Goal: Transaction & Acquisition: Obtain resource

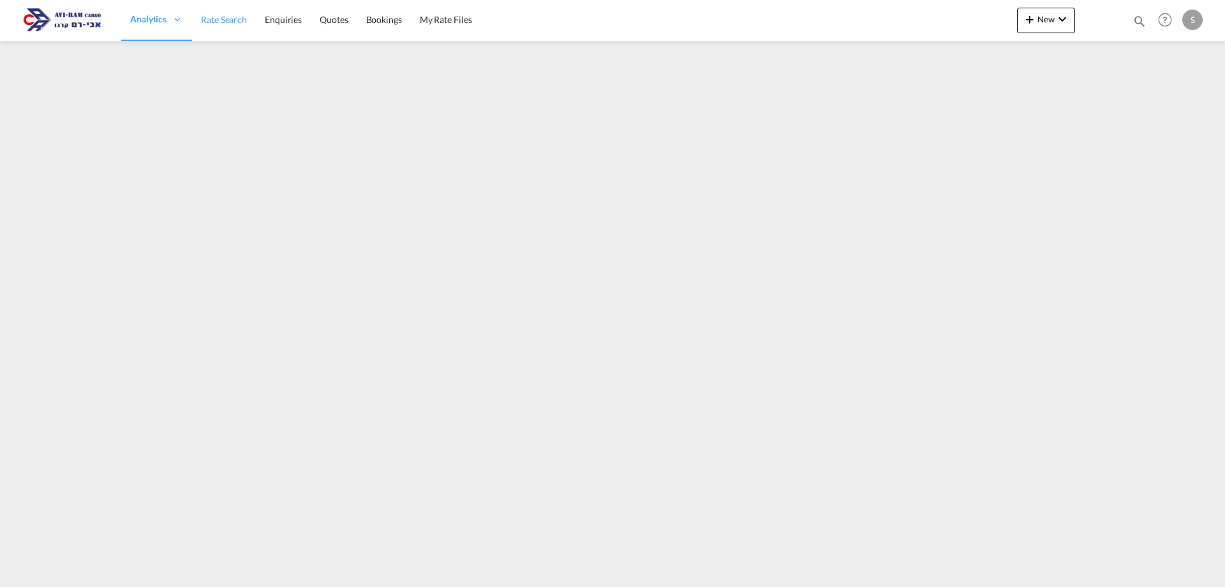
click at [228, 20] on span "Rate Search" at bounding box center [224, 19] width 46 height 11
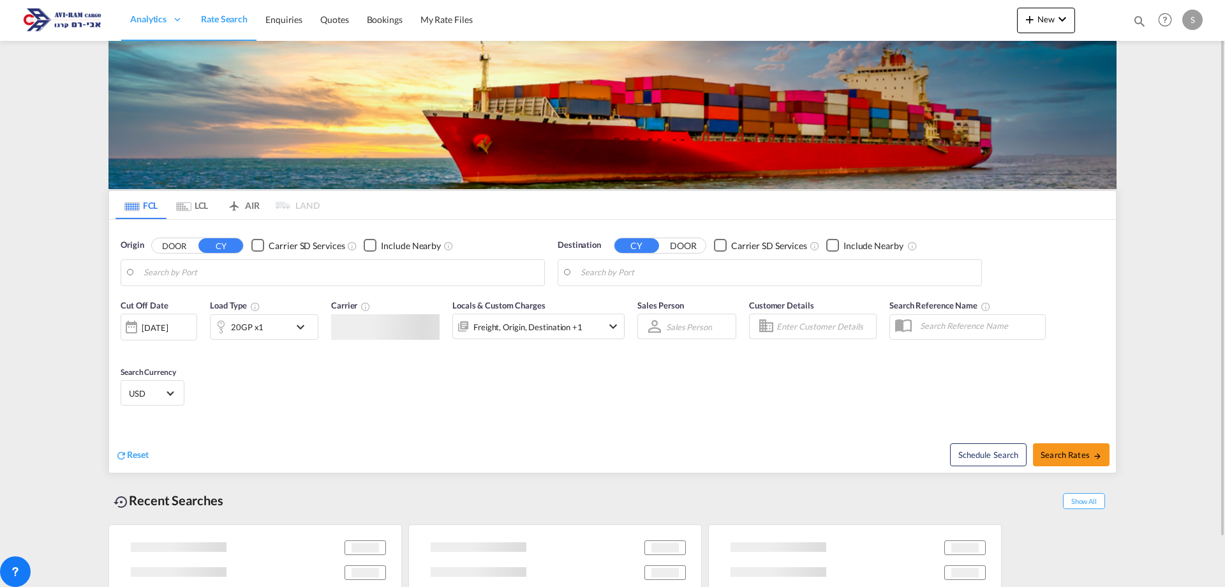
type input "[GEOGRAPHIC_DATA], ITVCE"
type input "Ashdod, ILASH"
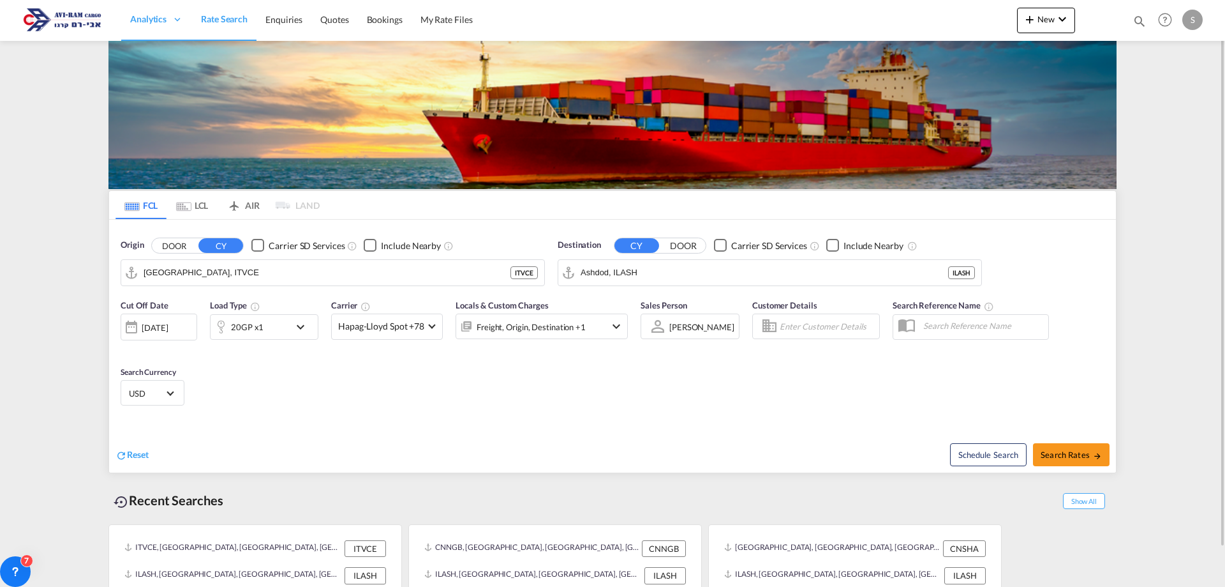
click at [186, 205] on md-icon "Use the left and right arrow keys to navigate between tabs" at bounding box center [183, 207] width 15 height 10
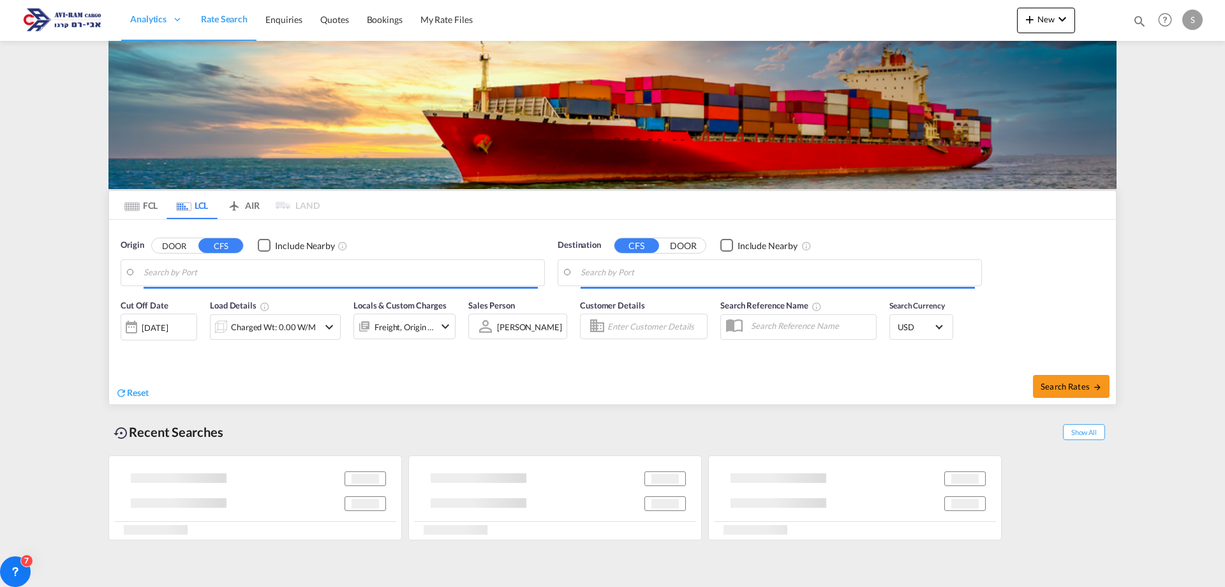
type input "Leixoes, PTLEI"
type input "Ashdod, ILASH"
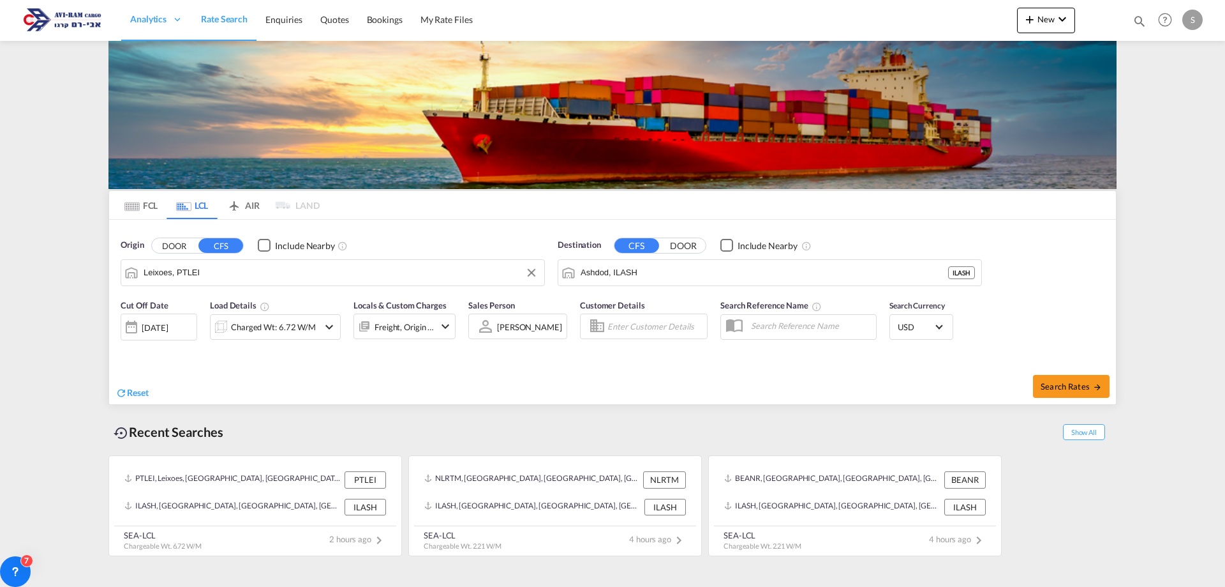
click at [198, 274] on input "Leixoes, PTLEI" at bounding box center [341, 272] width 394 height 19
type input "ן"
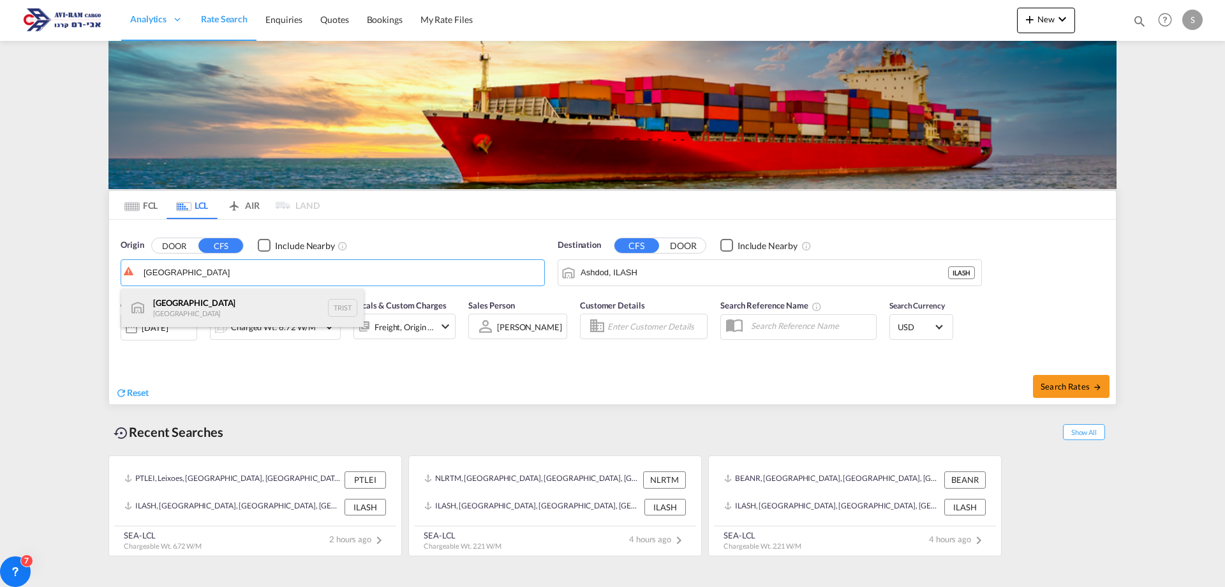
click at [198, 303] on div "[GEOGRAPHIC_DATA] [GEOGRAPHIC_DATA] TRIST" at bounding box center [242, 307] width 243 height 38
type input "[GEOGRAPHIC_DATA], TRIST"
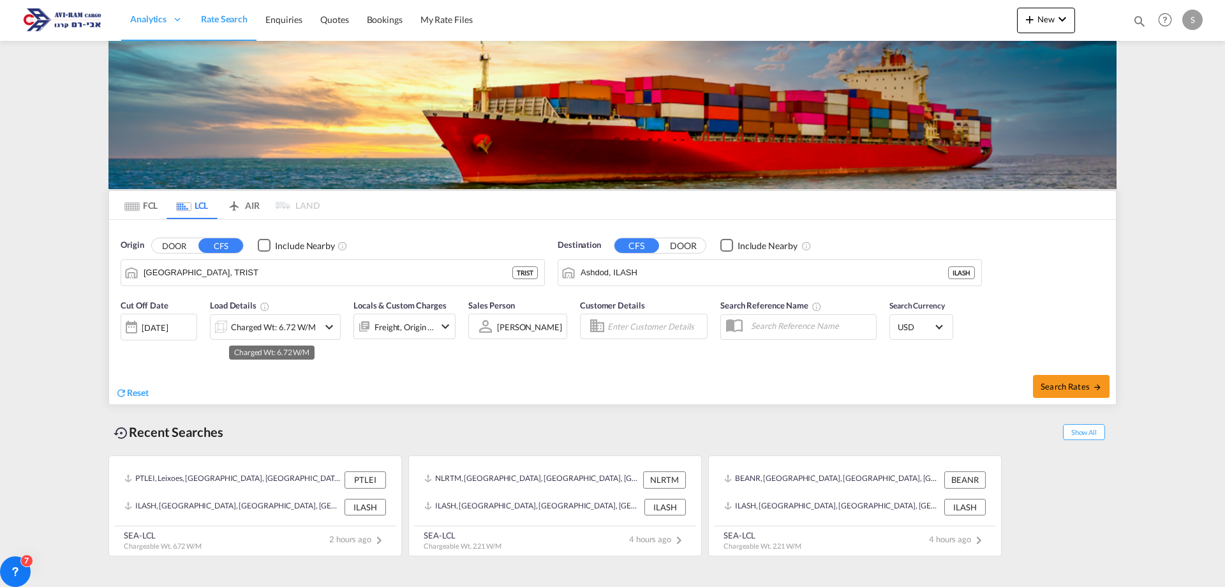
click at [296, 333] on div "Charged Wt: 6.72 W/M" at bounding box center [273, 327] width 85 height 18
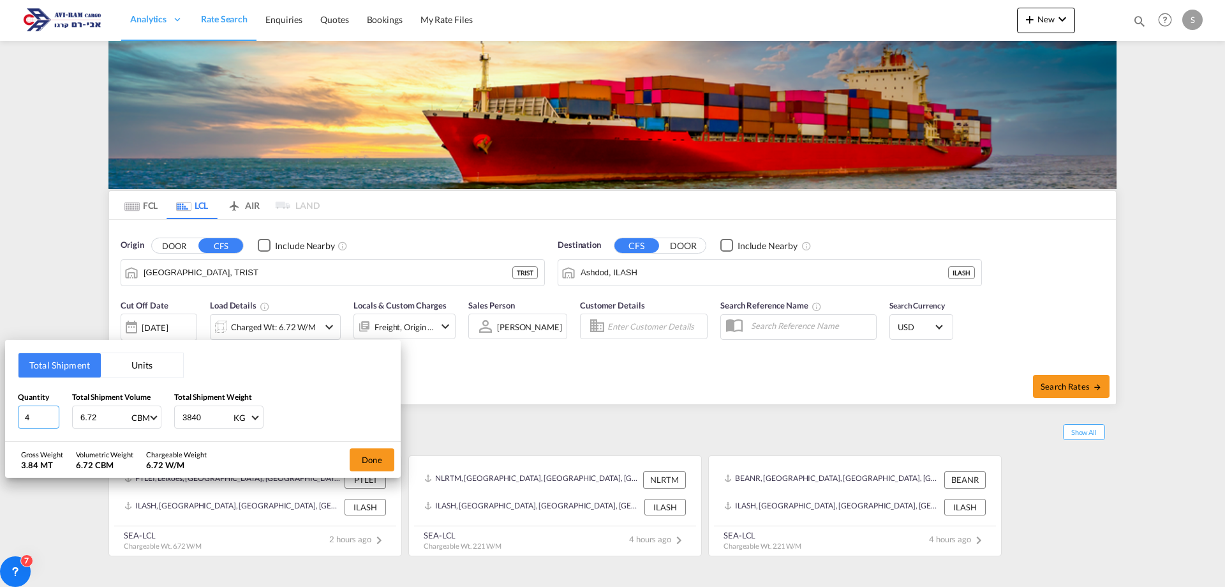
drag, startPoint x: 39, startPoint y: 417, endPoint x: -7, endPoint y: 421, distance: 46.1
click at [0, 421] on html "Analytics Dashboard Rate Search Enquiries Quotes Bookings" at bounding box center [612, 293] width 1225 height 587
type input "43.212"
type input "8"
click at [206, 422] on input "number" at bounding box center [206, 417] width 51 height 22
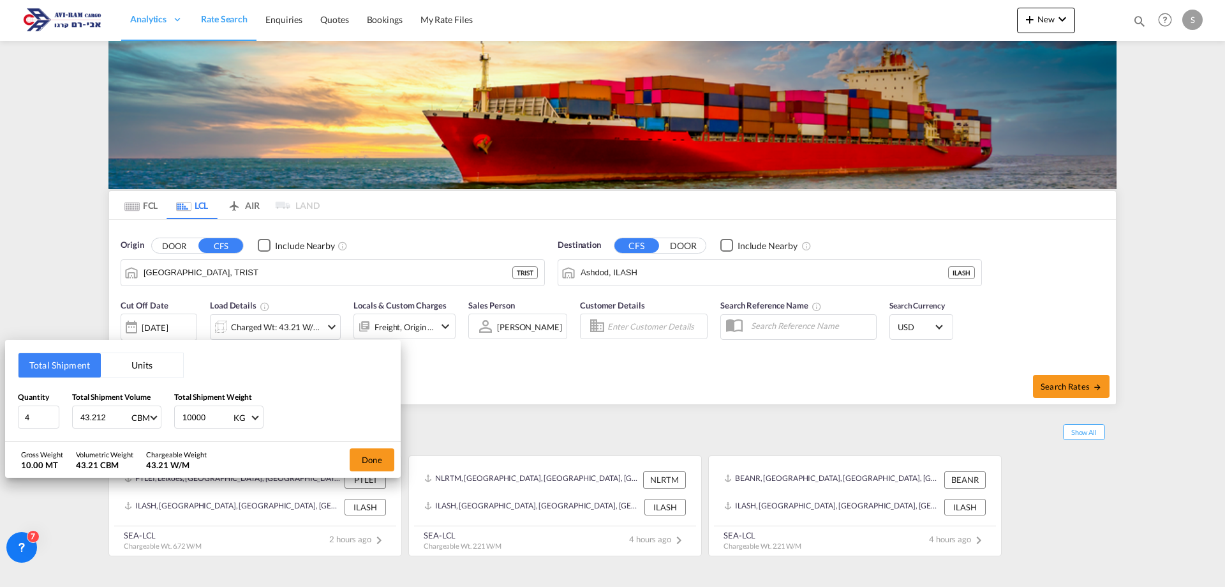
click at [214, 421] on input "10000" at bounding box center [206, 417] width 51 height 22
drag, startPoint x: 216, startPoint y: 419, endPoint x: 172, endPoint y: 423, distance: 44.2
click at [172, 423] on div "Quantity 4 Total Shipment Volume 43.212 CBM CBM CFT Total Shipment Weight 10000…" at bounding box center [203, 410] width 370 height 38
click at [188, 413] on input "10000" at bounding box center [206, 417] width 51 height 22
click at [202, 414] on input "10000" at bounding box center [206, 417] width 51 height 22
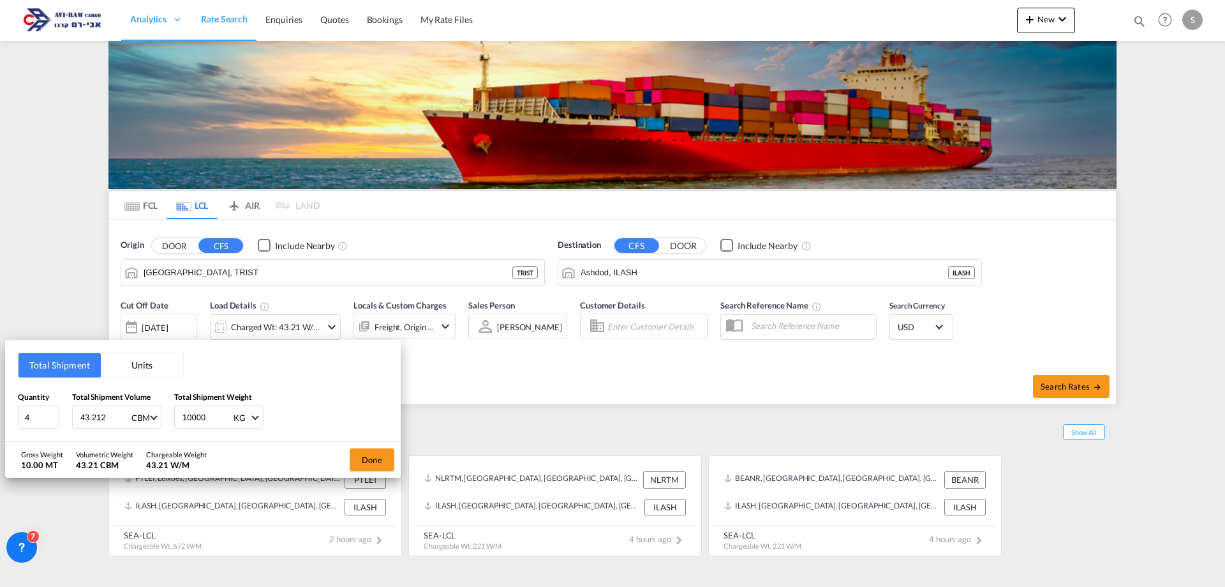
click at [208, 414] on input "10000" at bounding box center [206, 417] width 51 height 22
drag, startPoint x: 207, startPoint y: 414, endPoint x: 180, endPoint y: 417, distance: 27.1
click at [179, 417] on div "10000 KG KG LB" at bounding box center [218, 416] width 89 height 23
click at [192, 415] on input "10000" at bounding box center [206, 417] width 51 height 22
click at [206, 421] on input "10000" at bounding box center [206, 417] width 51 height 22
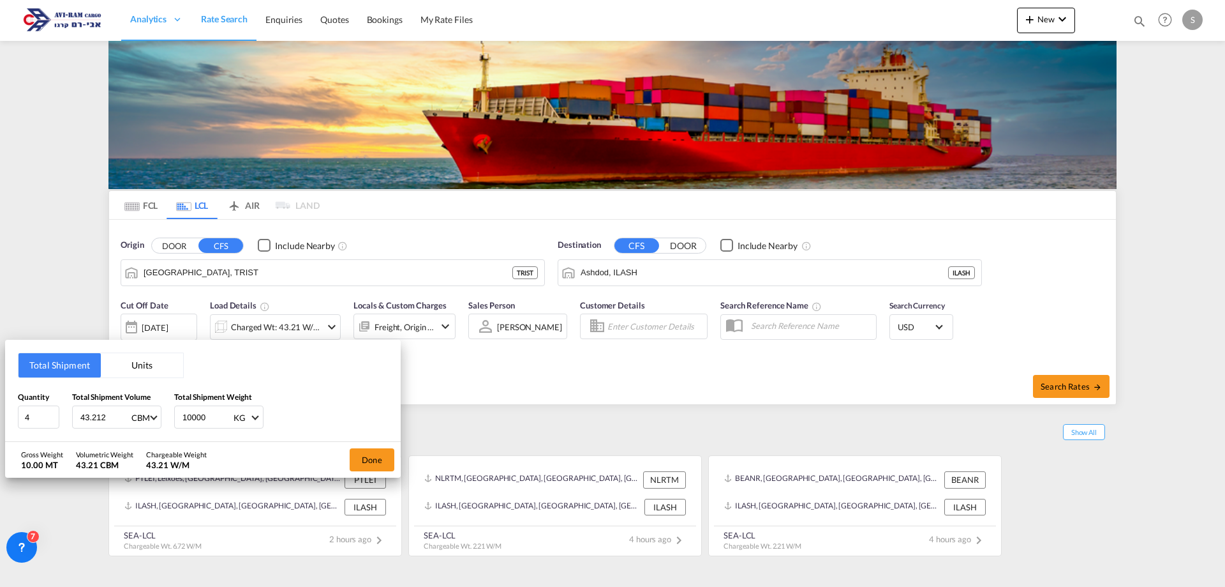
drag, startPoint x: 202, startPoint y: 420, endPoint x: 183, endPoint y: 420, distance: 19.1
click at [183, 420] on input "10000" at bounding box center [206, 417] width 51 height 22
click at [193, 417] on input "10000" at bounding box center [206, 417] width 51 height 22
type input "10000"
click at [361, 460] on button "Done" at bounding box center [372, 459] width 45 height 23
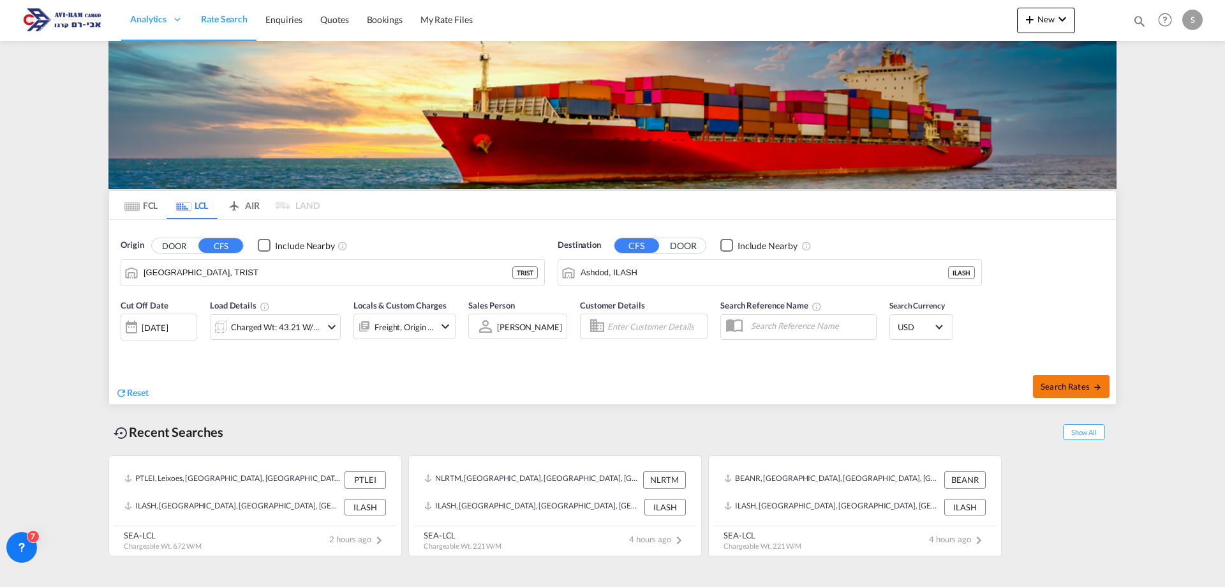
click at [1078, 385] on span "Search Rates" at bounding box center [1071, 386] width 61 height 10
type input "TRIST to ILASH / [DATE]"
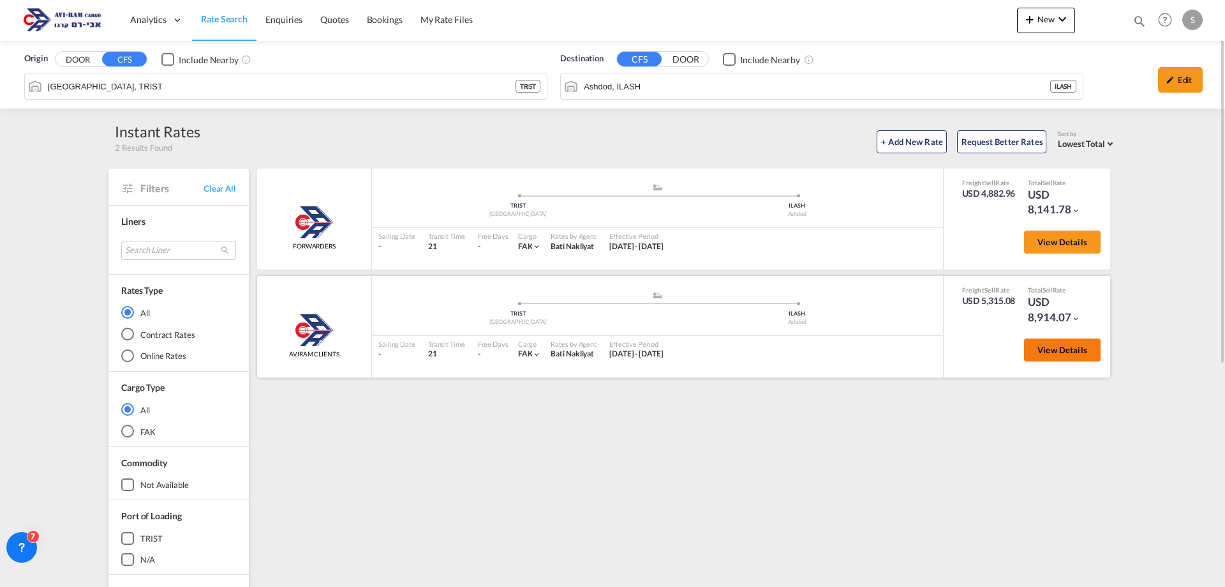
click at [1060, 348] on span "View Details" at bounding box center [1063, 350] width 50 height 10
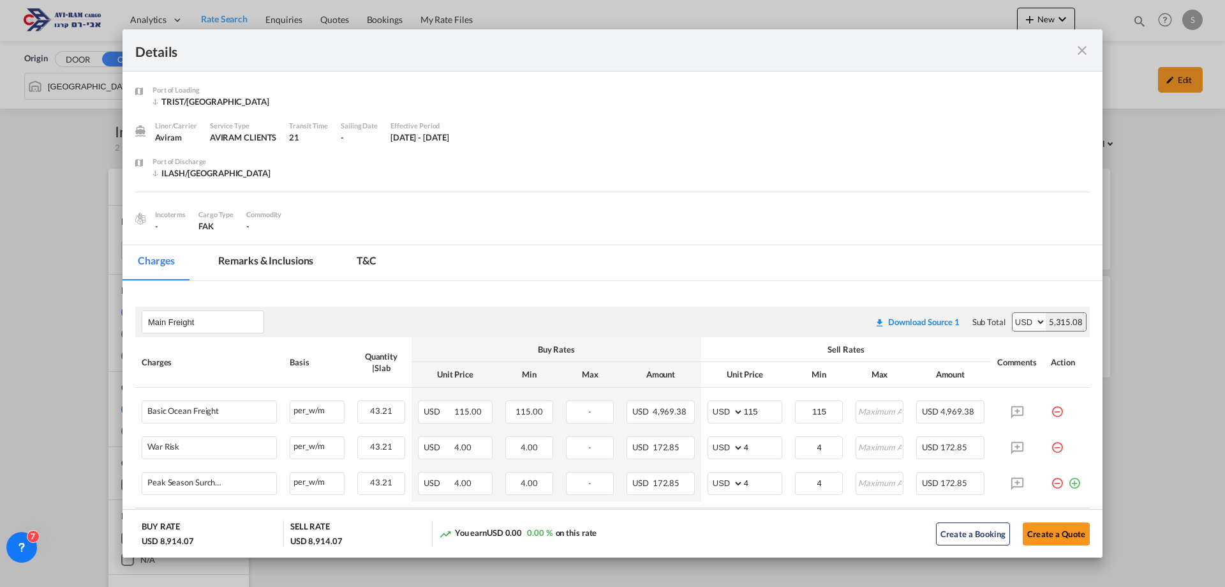
scroll to position [191, 0]
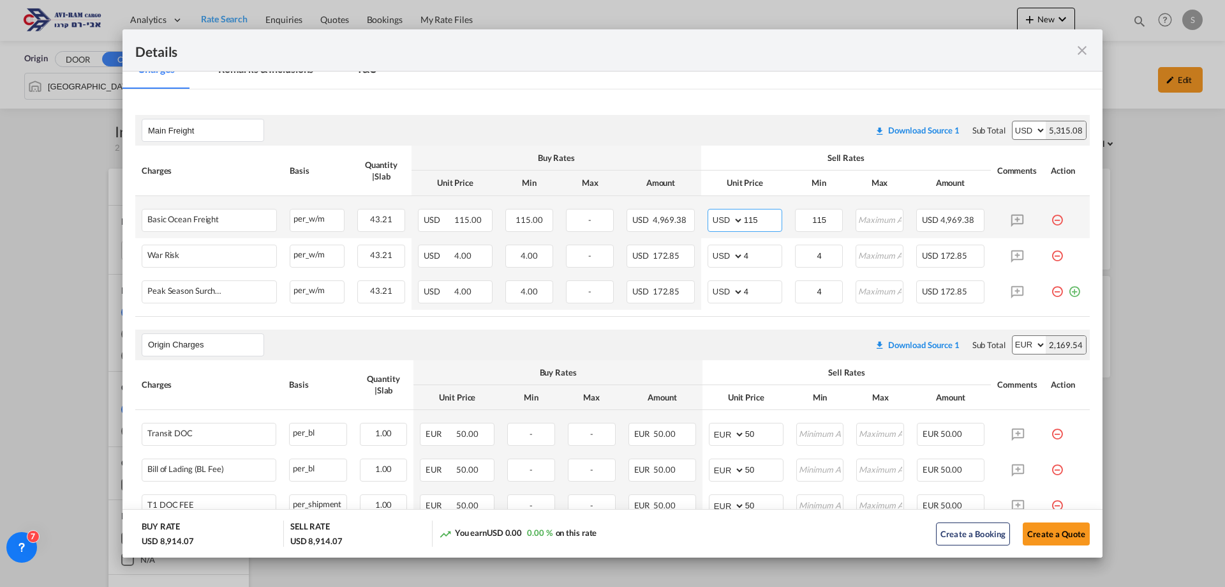
drag, startPoint x: 737, startPoint y: 215, endPoint x: 701, endPoint y: 214, distance: 36.4
click at [701, 214] on td "AED AFN ALL AMD ANG AOA ARS AUD AWG AZN BAM BBD BDT BGN BHD BIF BMD BND [PERSON…" at bounding box center [744, 217] width 87 height 42
type input "125"
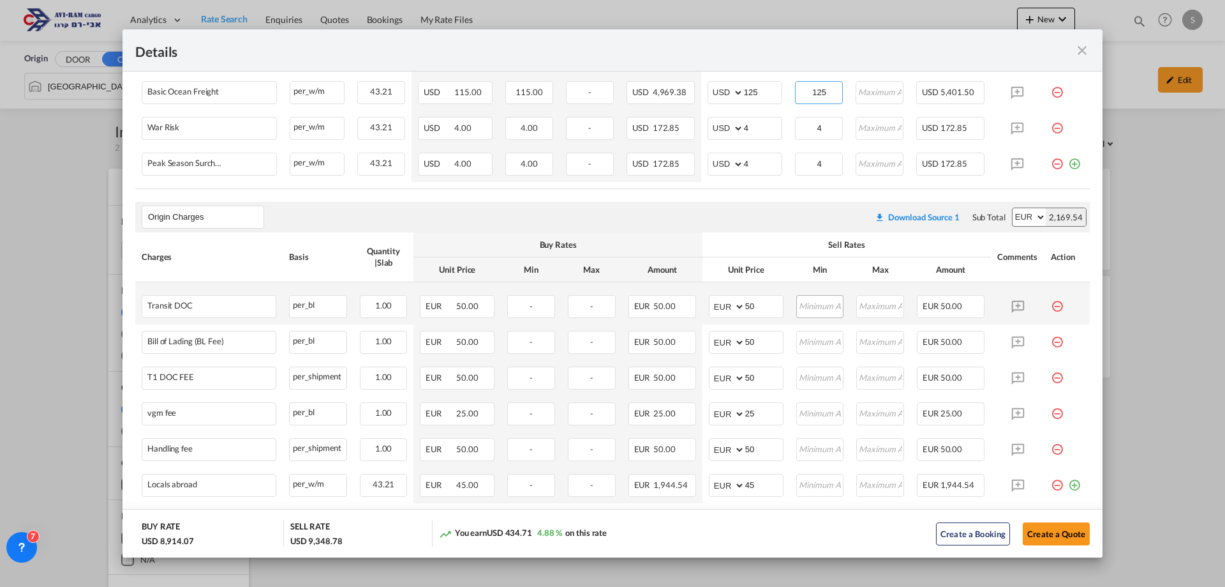
type input "125"
click at [811, 303] on input "Port of Loading ..." at bounding box center [821, 305] width 46 height 19
type input "150"
click at [816, 340] on input "Port of Loading ..." at bounding box center [821, 342] width 46 height 19
type input "150"
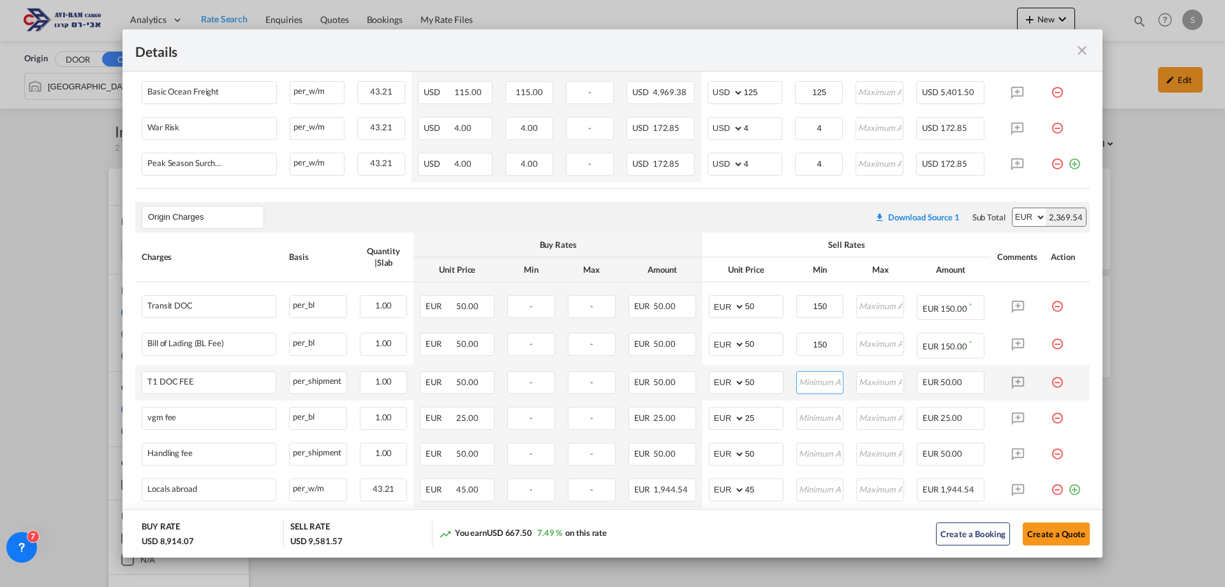
click at [823, 378] on input "Port of Loading ..." at bounding box center [821, 380] width 46 height 19
type input "150"
click at [821, 417] on input "Port of Loading ..." at bounding box center [821, 418] width 46 height 19
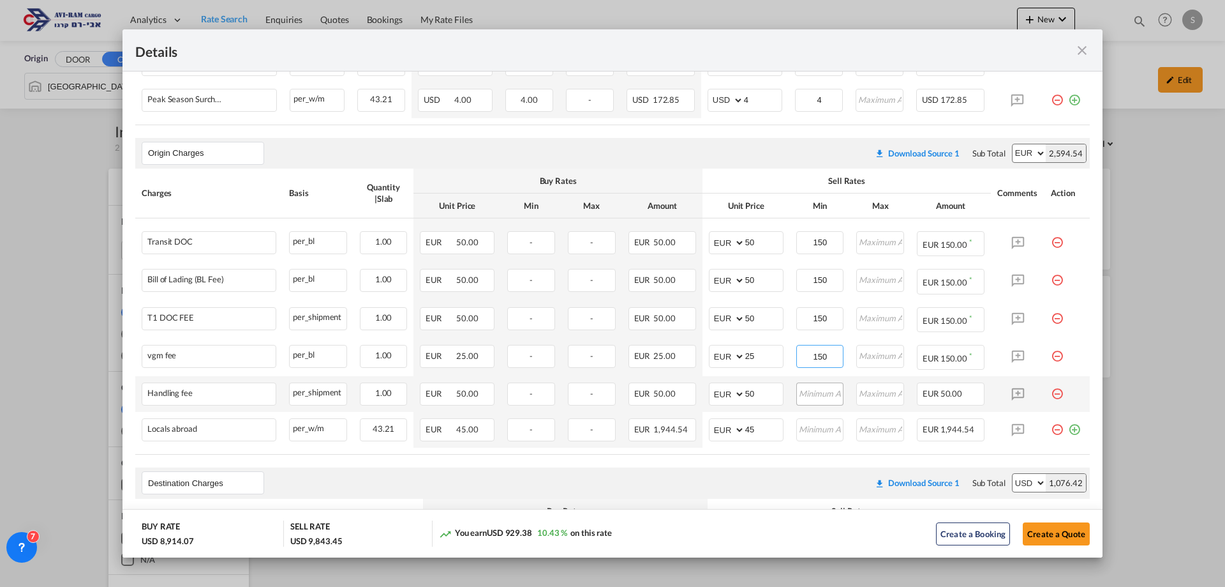
type input "150"
click at [806, 392] on input "Port of Loading ..." at bounding box center [821, 392] width 46 height 19
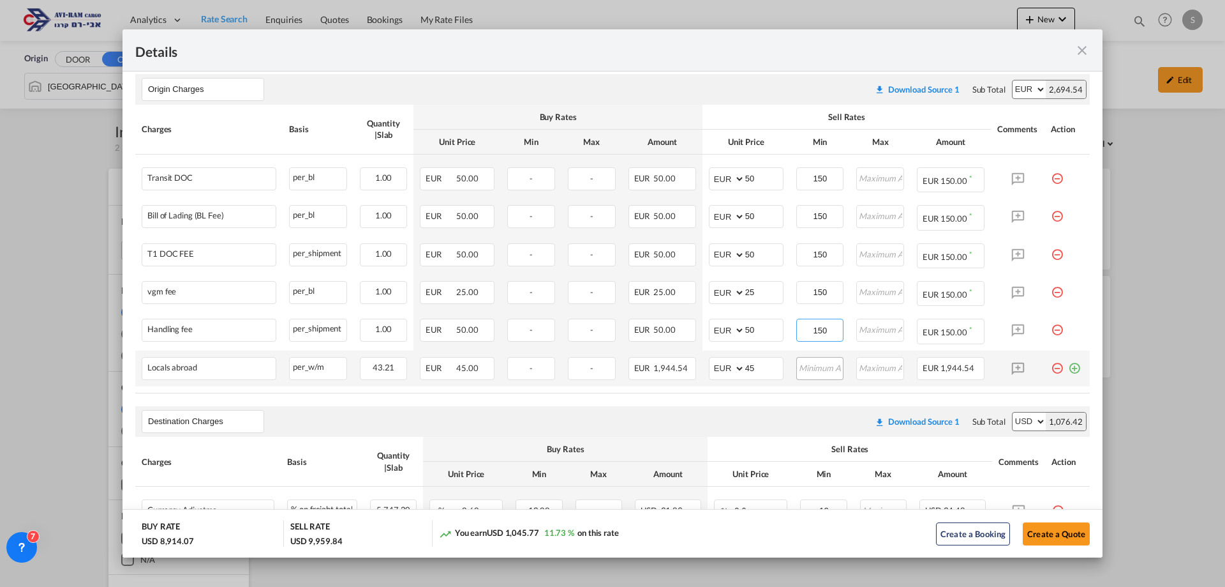
type input "150"
click at [809, 368] on input "Port of Loading ..." at bounding box center [821, 366] width 46 height 19
click at [868, 364] on input "Port of Loading ..." at bounding box center [881, 366] width 46 height 19
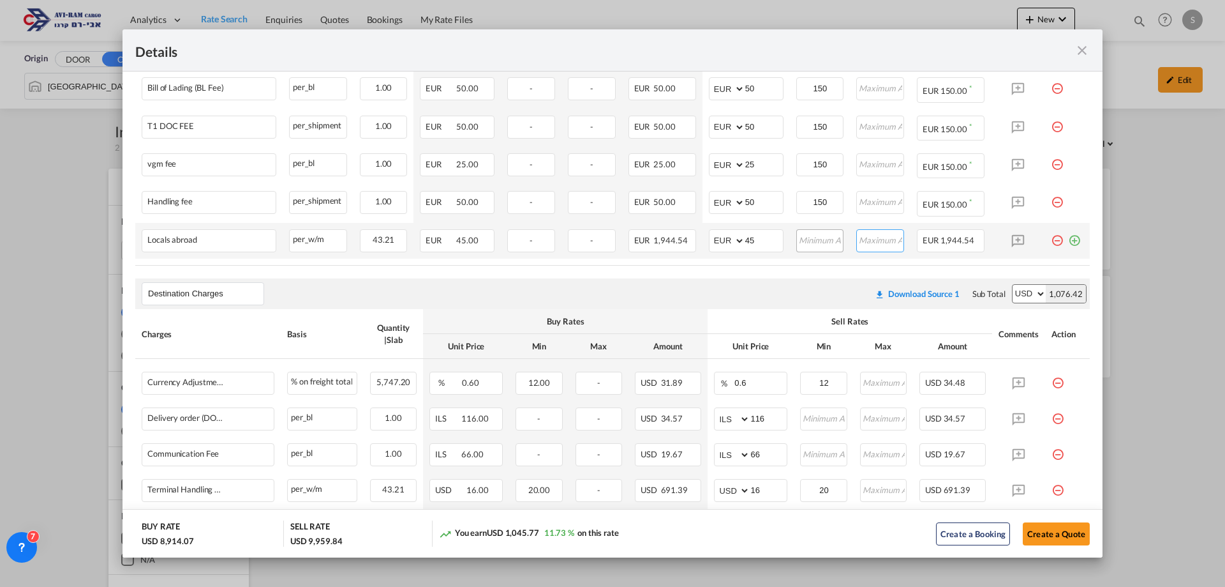
scroll to position [766, 0]
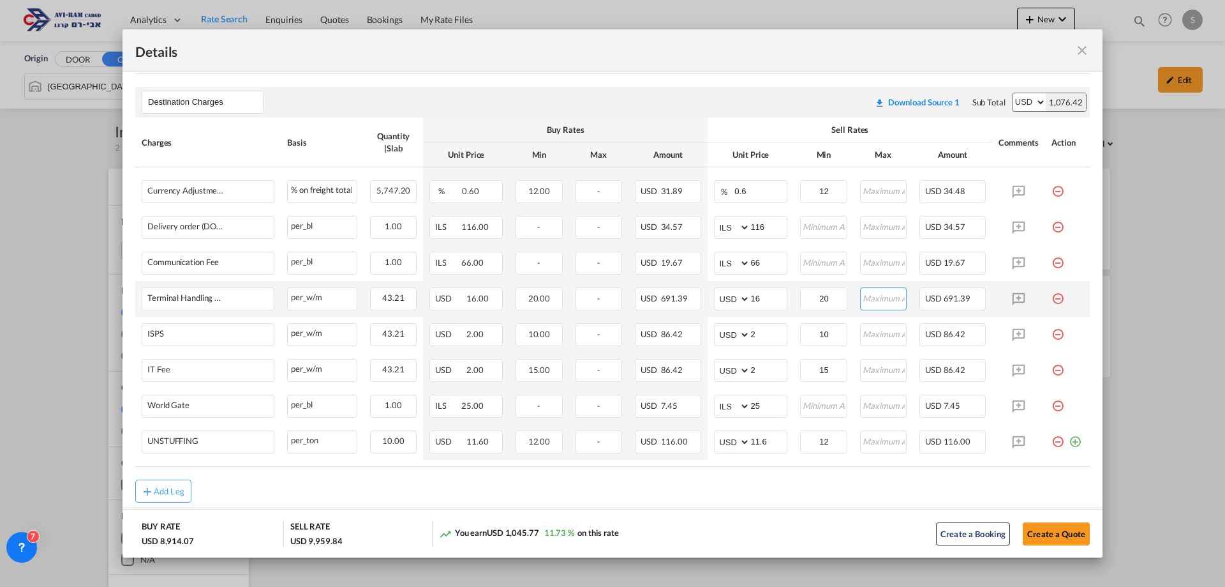
click at [876, 301] on input "Port of Loading ..." at bounding box center [884, 297] width 45 height 19
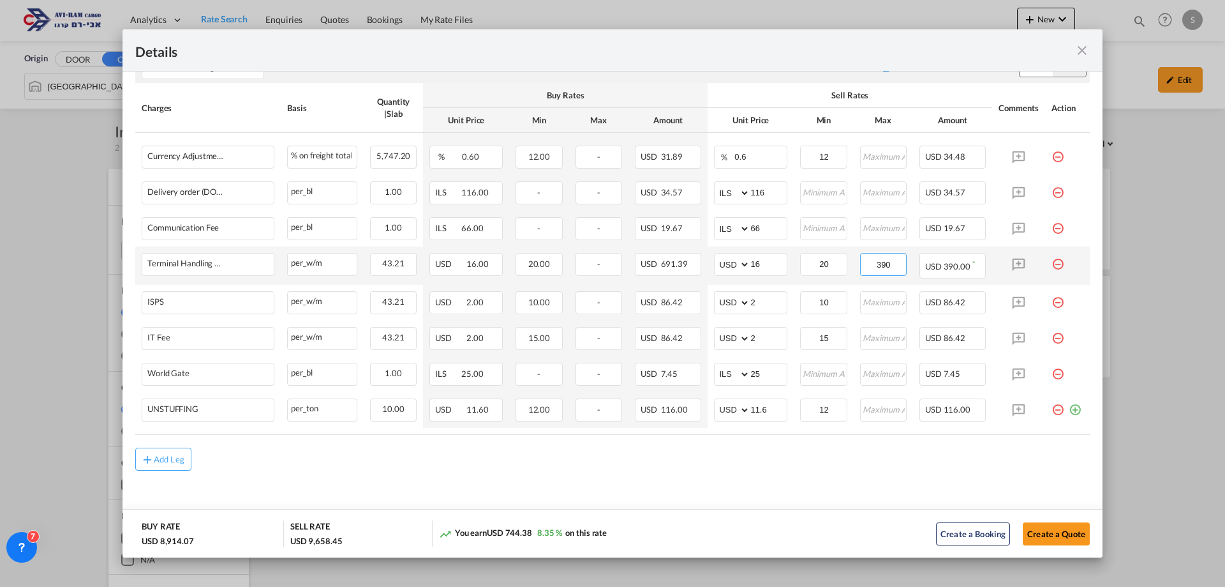
click at [888, 259] on input "390" at bounding box center [884, 262] width 45 height 19
type input "390"
click at [888, 298] on input "Port of Loading ..." at bounding box center [884, 301] width 45 height 19
click at [886, 267] on input "390" at bounding box center [884, 262] width 45 height 19
drag, startPoint x: 884, startPoint y: 302, endPoint x: 885, endPoint y: 286, distance: 16.0
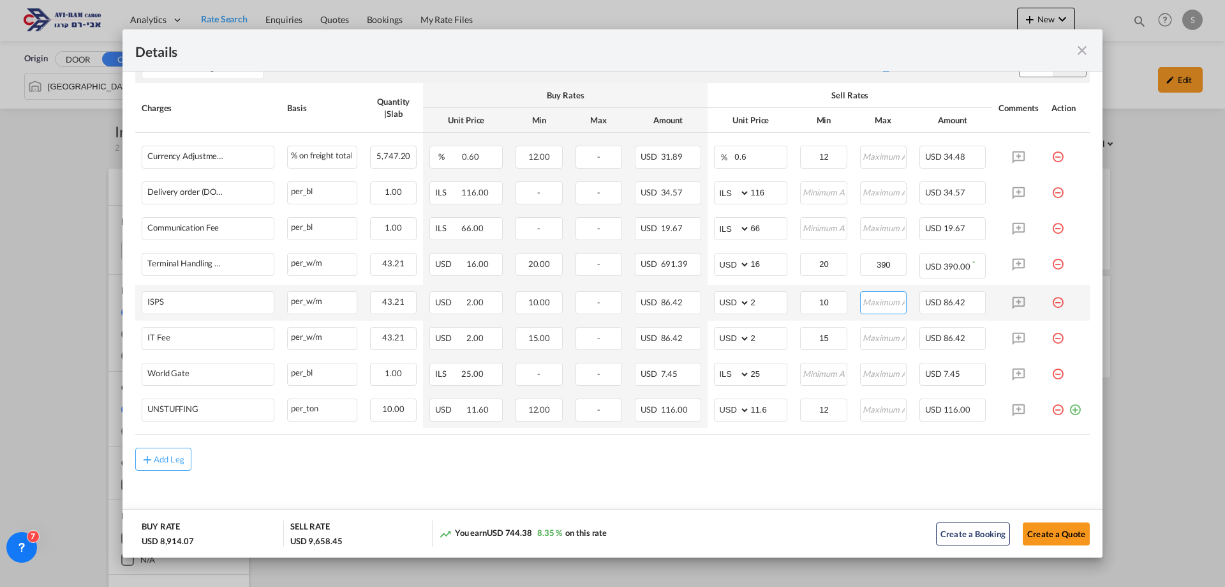
click at [885, 300] on input "Port of Loading ..." at bounding box center [884, 301] width 45 height 19
click at [885, 266] on input "390" at bounding box center [884, 262] width 45 height 19
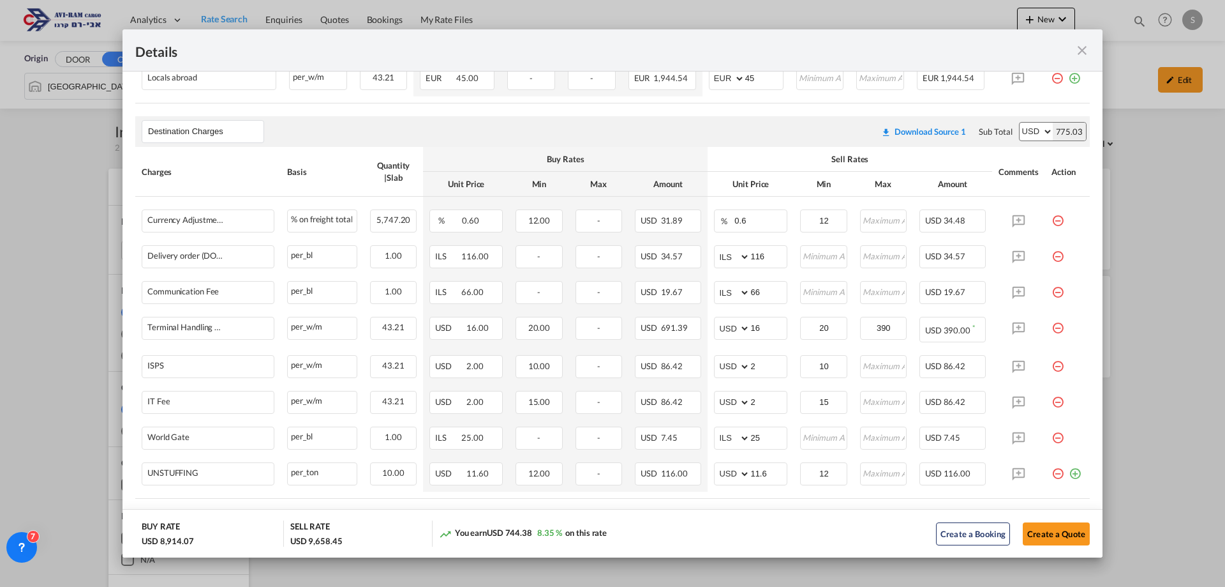
scroll to position [2, 0]
drag, startPoint x: 339, startPoint y: 538, endPoint x: 288, endPoint y: 542, distance: 50.6
click at [290, 543] on div "USD 9,658.45" at bounding box center [316, 538] width 52 height 11
click at [290, 542] on div "USD 9,658.45" at bounding box center [316, 538] width 52 height 11
drag, startPoint x: 289, startPoint y: 539, endPoint x: 339, endPoint y: 537, distance: 49.8
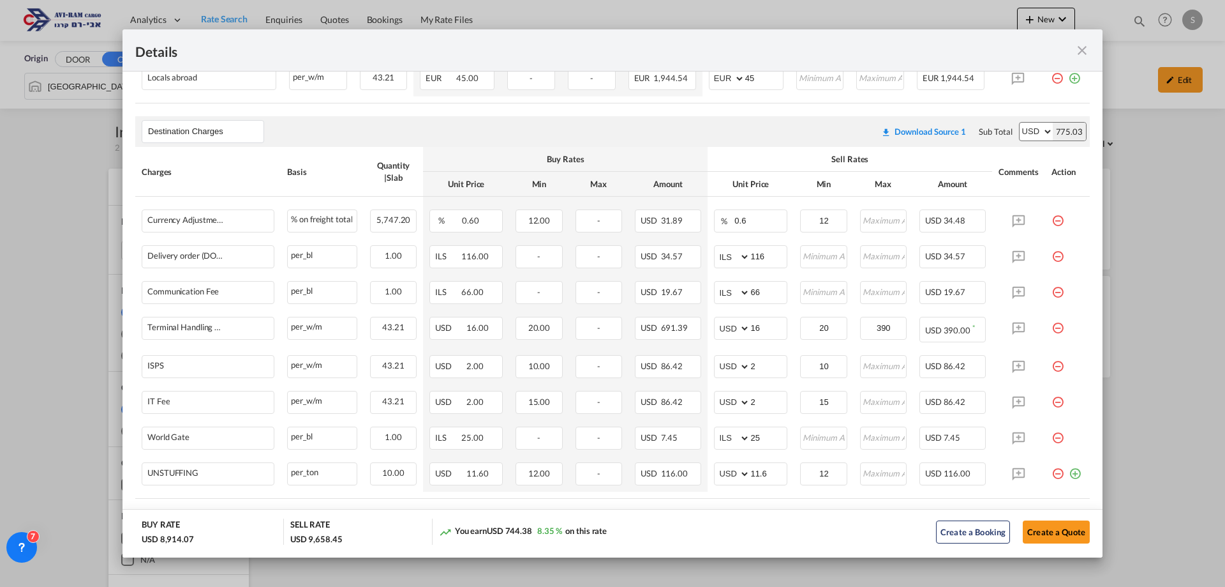
click at [339, 537] on div "USD 9,658.45" at bounding box center [316, 538] width 52 height 11
click at [340, 536] on div "SELL RATE USD 9,658.45" at bounding box center [361, 531] width 142 height 26
click at [318, 537] on div "USD 9,658.45" at bounding box center [316, 538] width 52 height 11
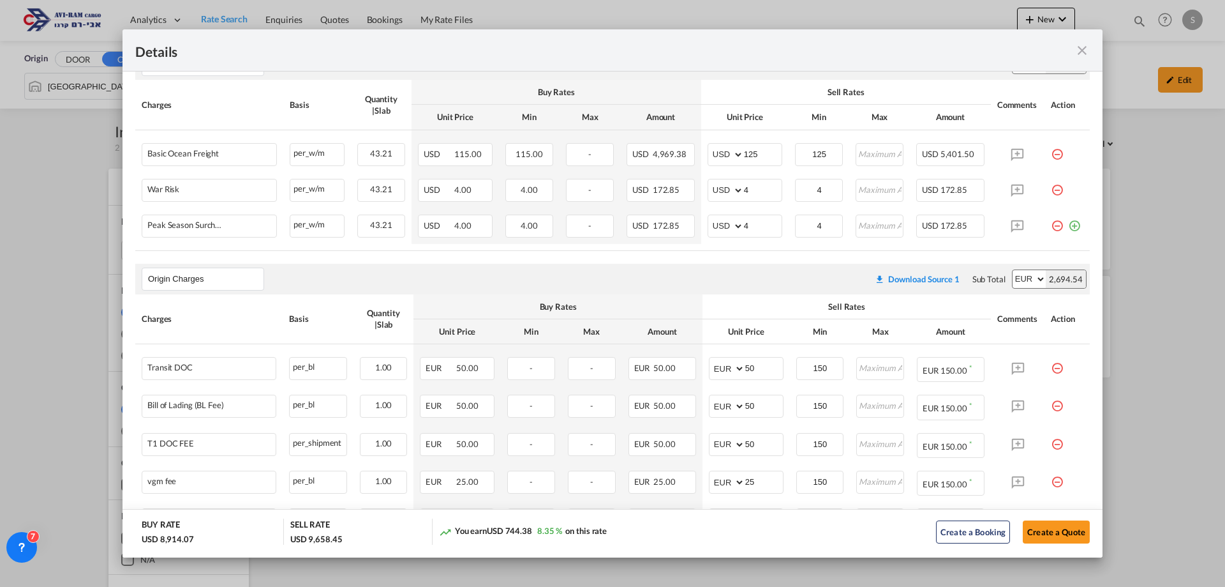
scroll to position [264, 0]
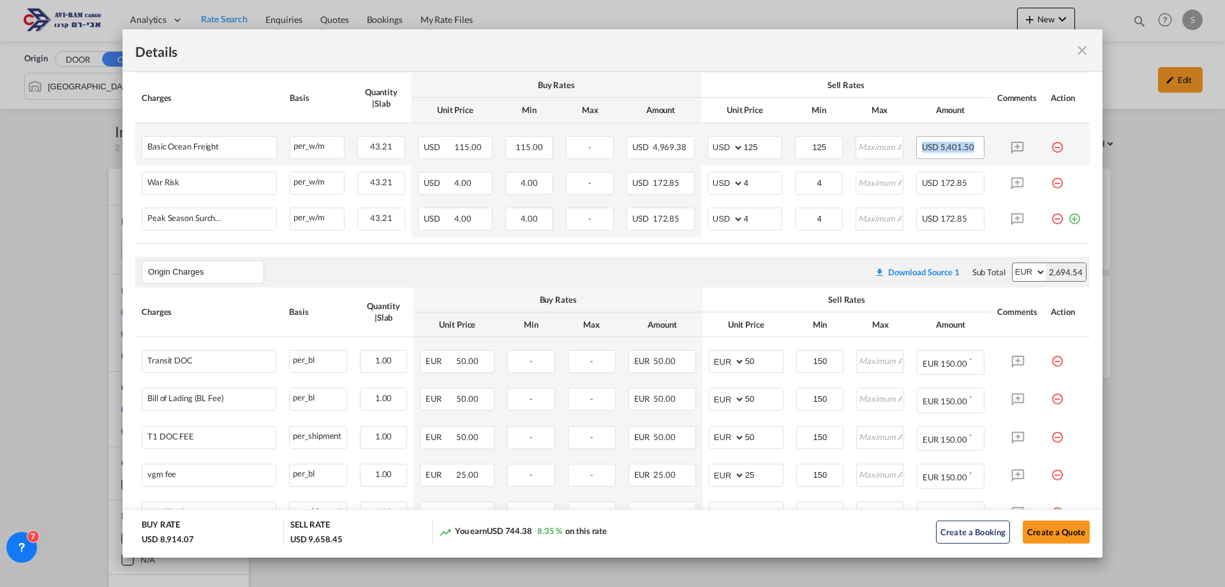
drag, startPoint x: 966, startPoint y: 151, endPoint x: 912, endPoint y: 147, distance: 54.4
click at [917, 147] on div "USD 5,401.50" at bounding box center [951, 147] width 68 height 23
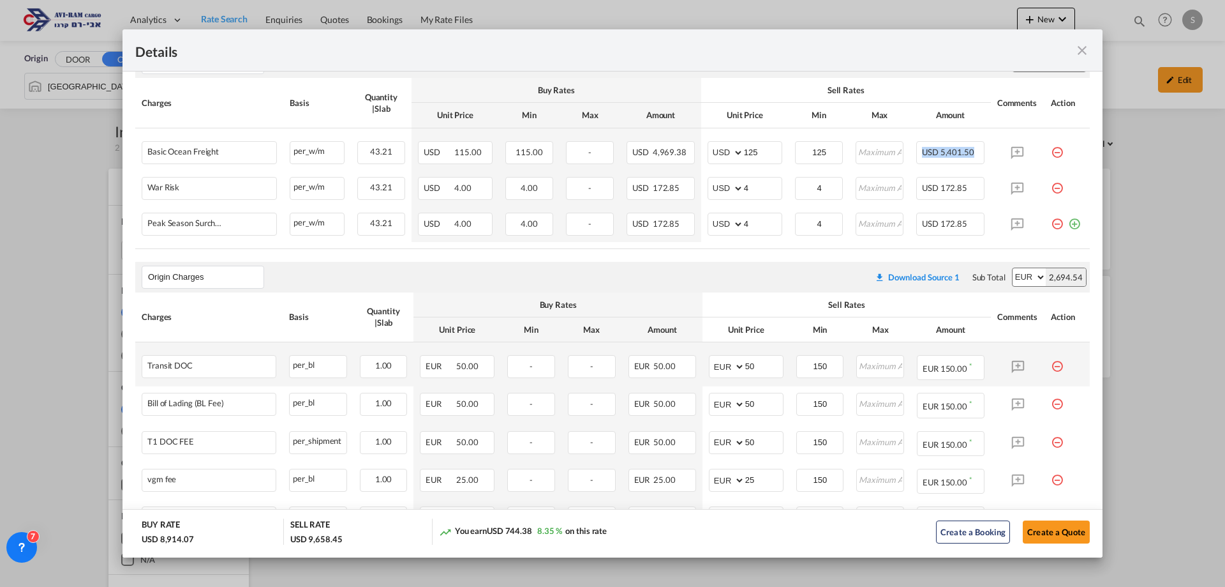
scroll to position [236, 0]
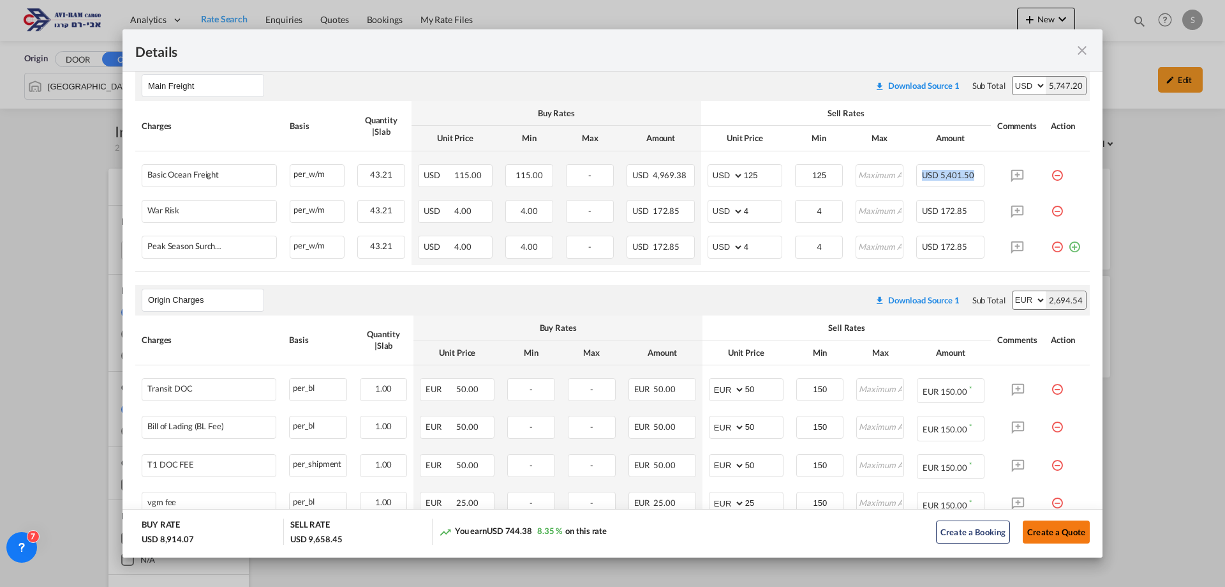
click at [1051, 526] on button "Create a Quote" at bounding box center [1056, 531] width 67 height 23
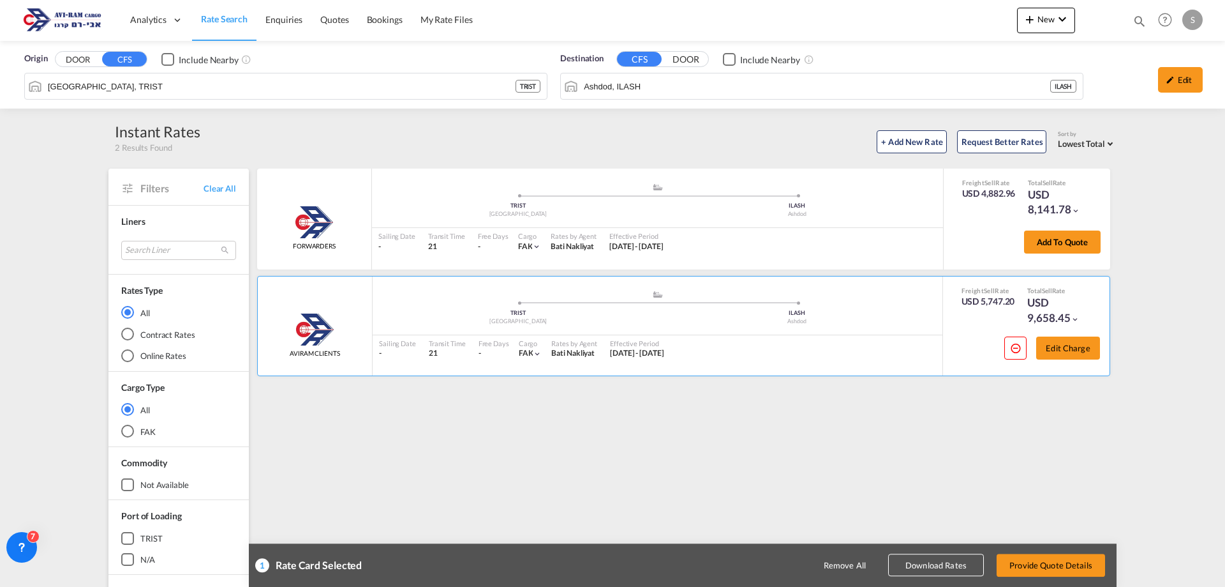
scroll to position [0, 0]
click at [1081, 562] on button "Provide Quote Details" at bounding box center [1051, 564] width 109 height 23
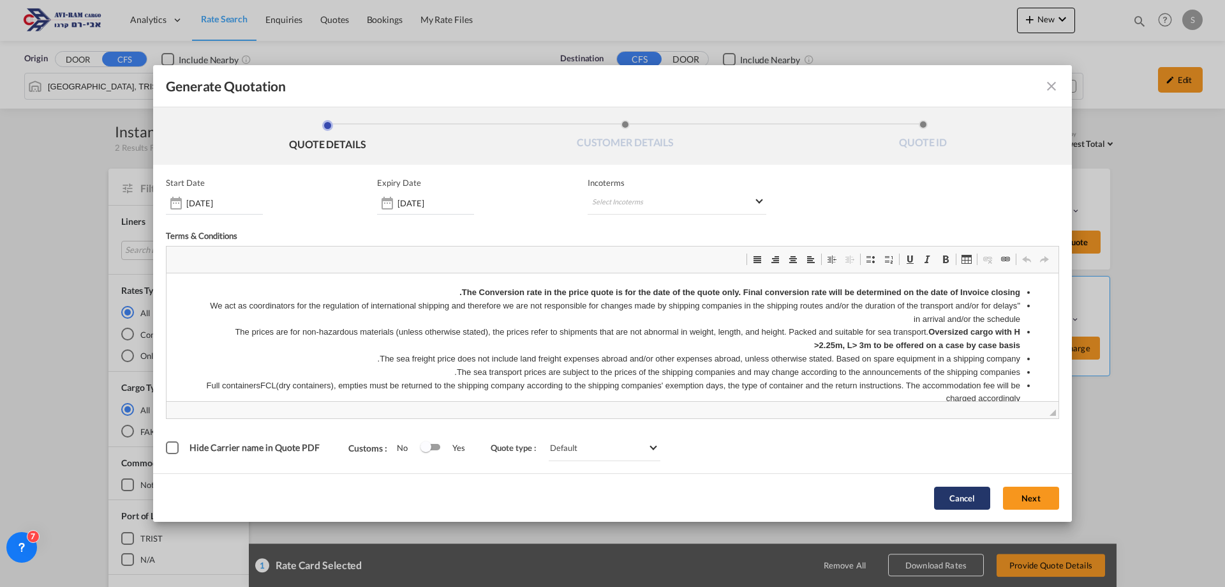
click at [948, 495] on button "Cancel" at bounding box center [962, 497] width 56 height 23
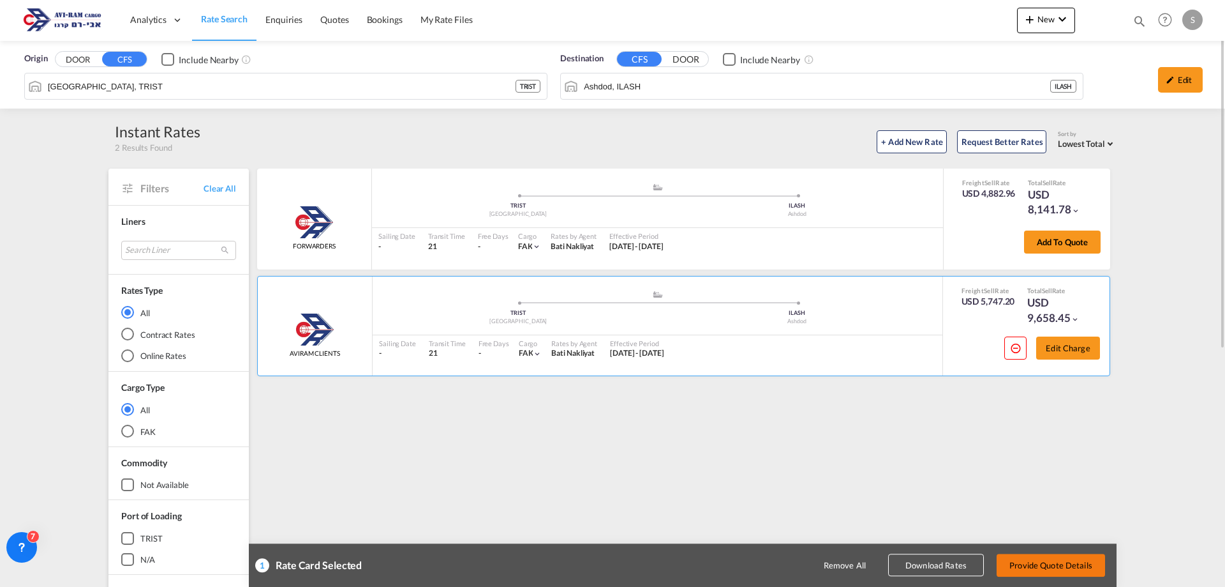
click at [1044, 557] on button "Provide Quote Details" at bounding box center [1051, 564] width 109 height 23
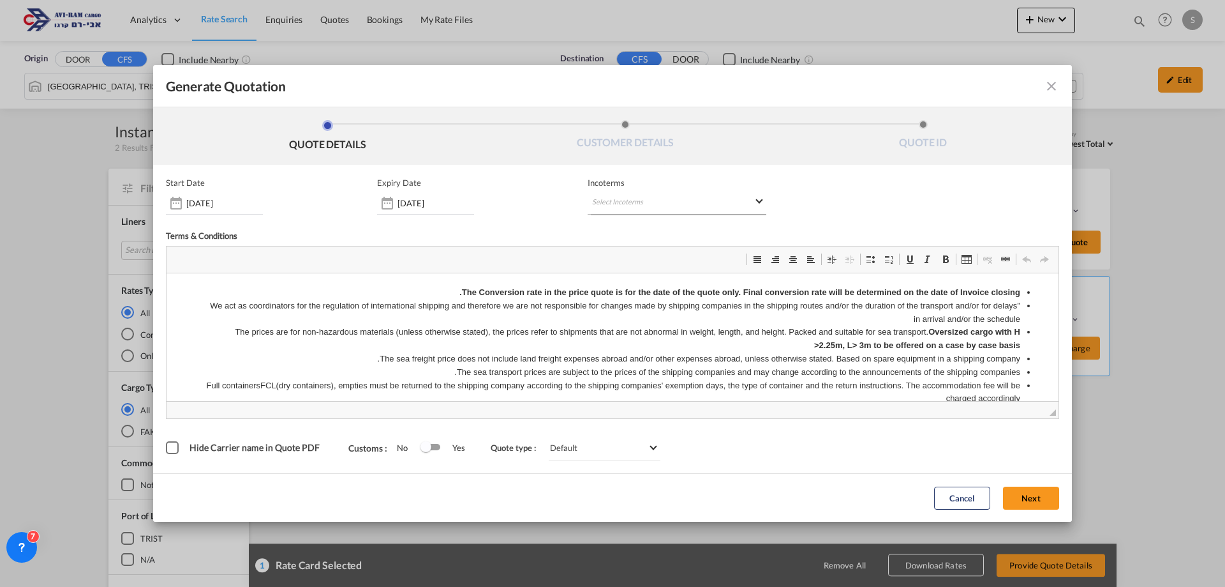
click at [648, 195] on md-select "Select Incoterms CFR - export Cost and Freight FAS - export Free Alongside Ship…" at bounding box center [677, 202] width 179 height 23
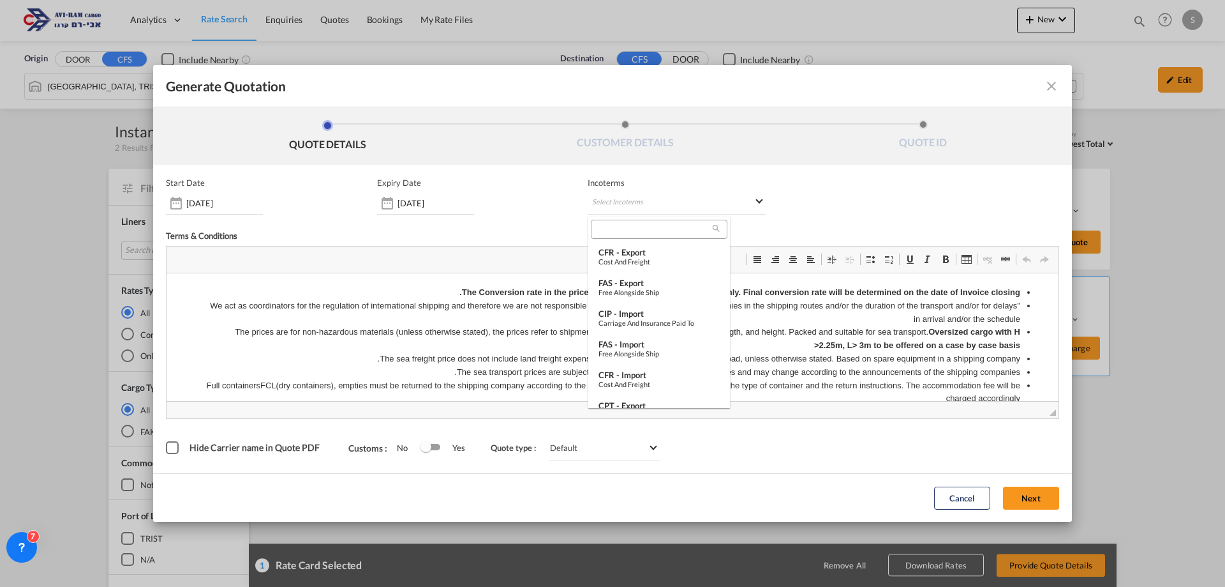
click at [644, 226] on input "search" at bounding box center [654, 228] width 118 height 11
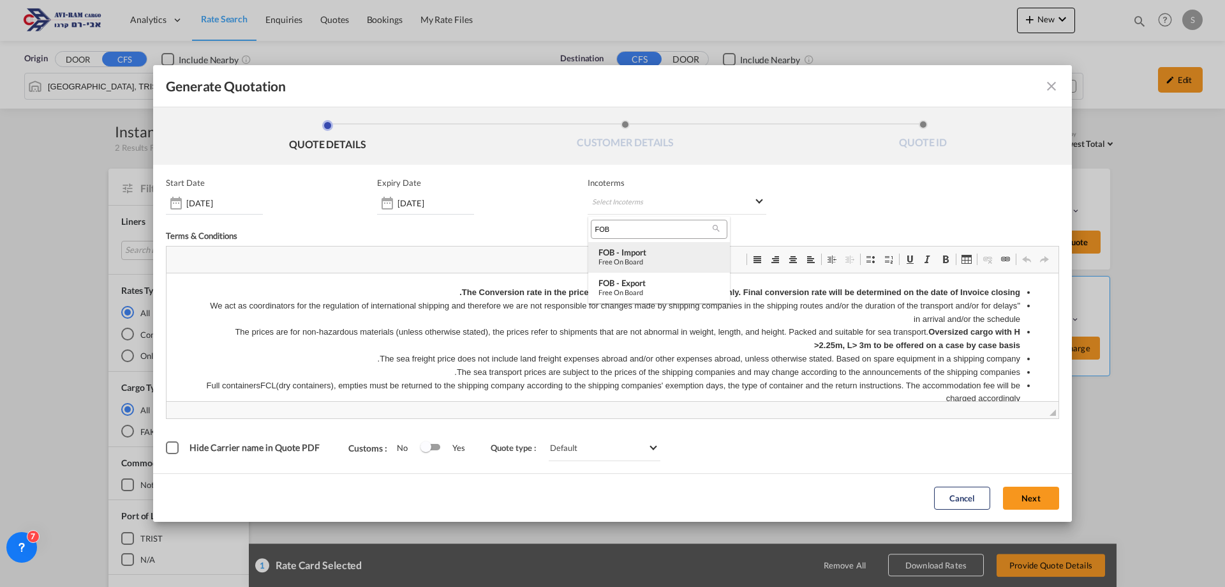
type input "FOB"
click at [646, 256] on div "FOB - import" at bounding box center [659, 252] width 121 height 10
click at [1038, 500] on button "Next" at bounding box center [1031, 497] width 56 height 23
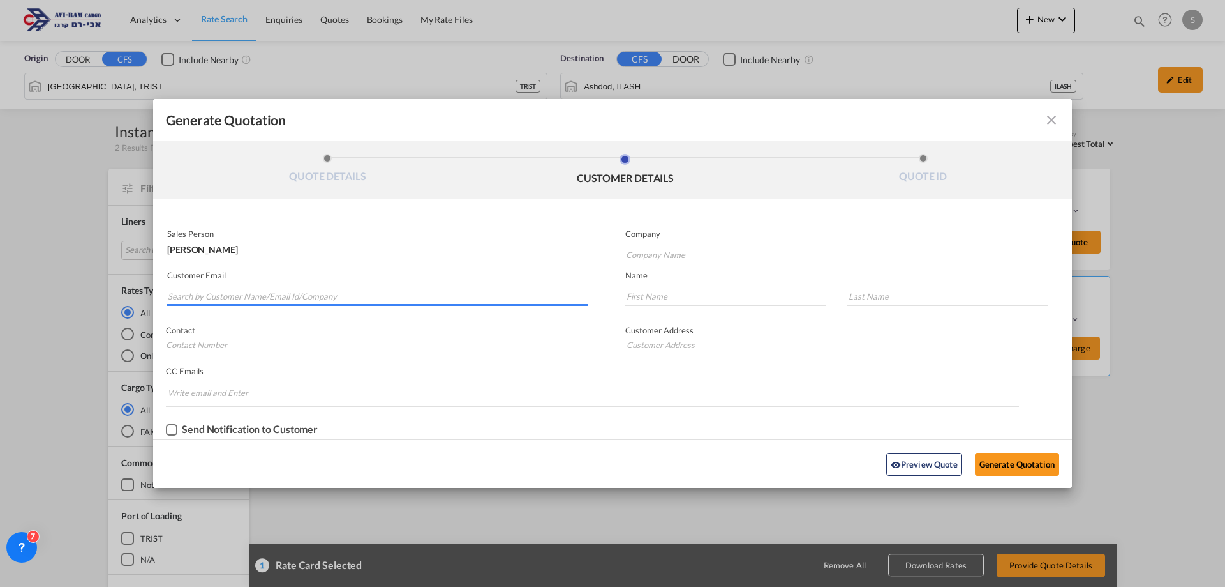
click at [411, 300] on input "Search by Customer Name/Email Id/Company" at bounding box center [378, 296] width 421 height 19
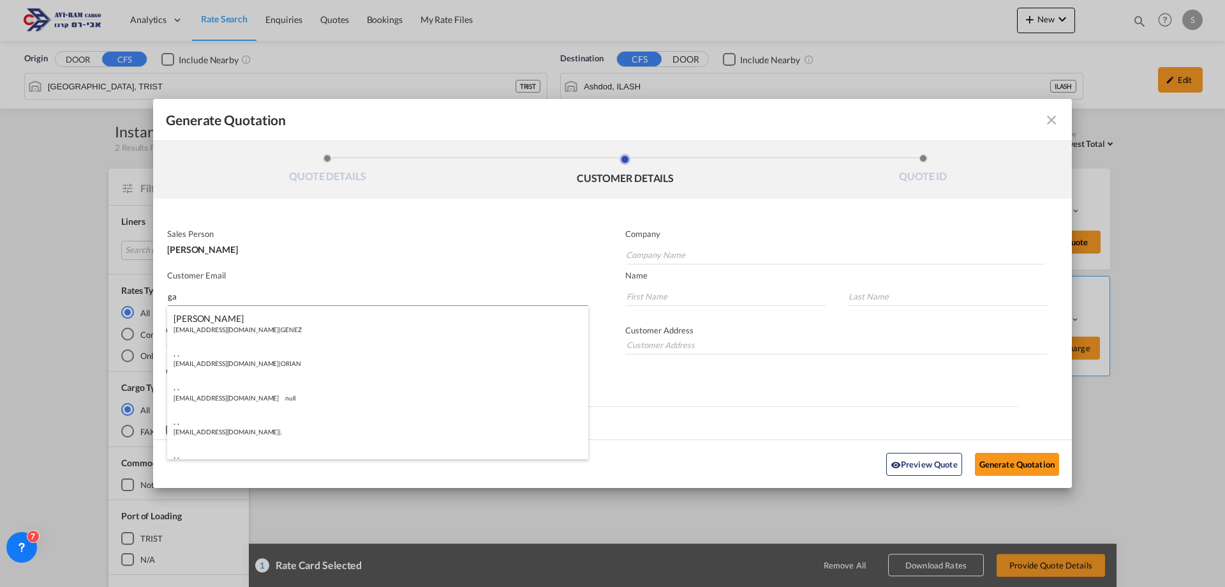
type input "g"
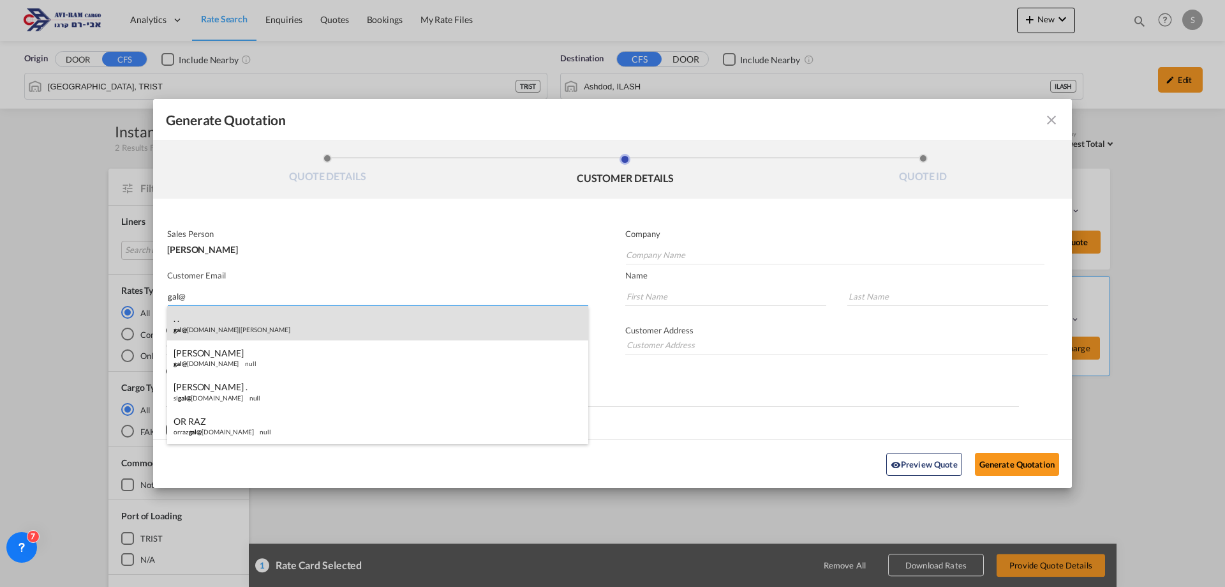
type input "gal@"
click at [333, 338] on div ". . gal@ [DOMAIN_NAME] | [PERSON_NAME]" at bounding box center [377, 323] width 421 height 34
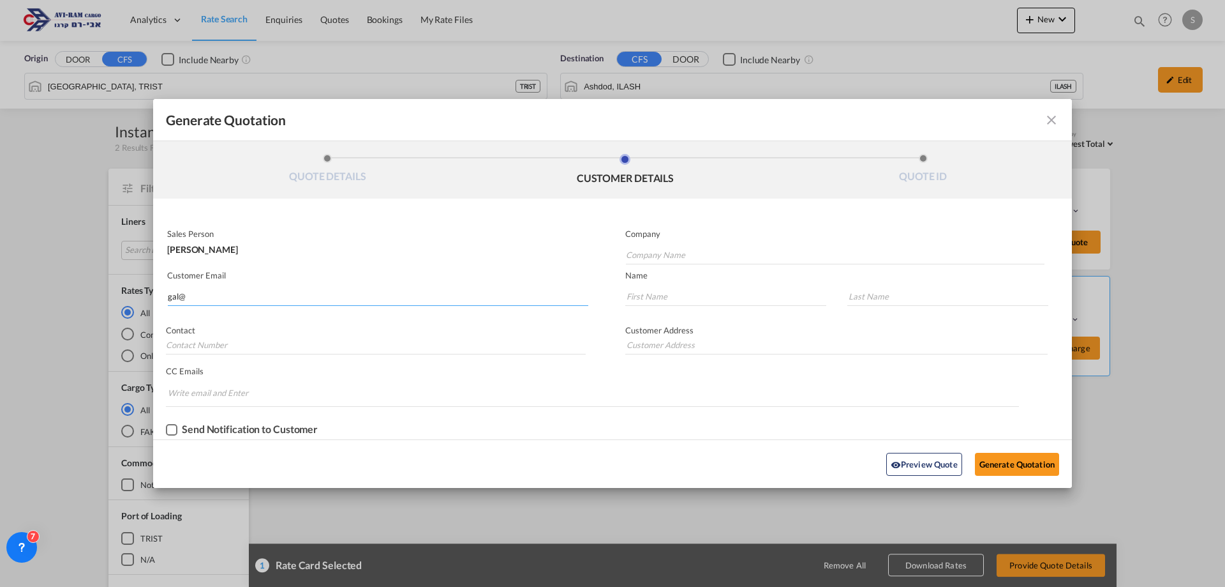
type input "[PERSON_NAME]"
type input "[EMAIL_ADDRESS][DOMAIN_NAME]"
type input "."
type input "[PHONE_NUMBER]"
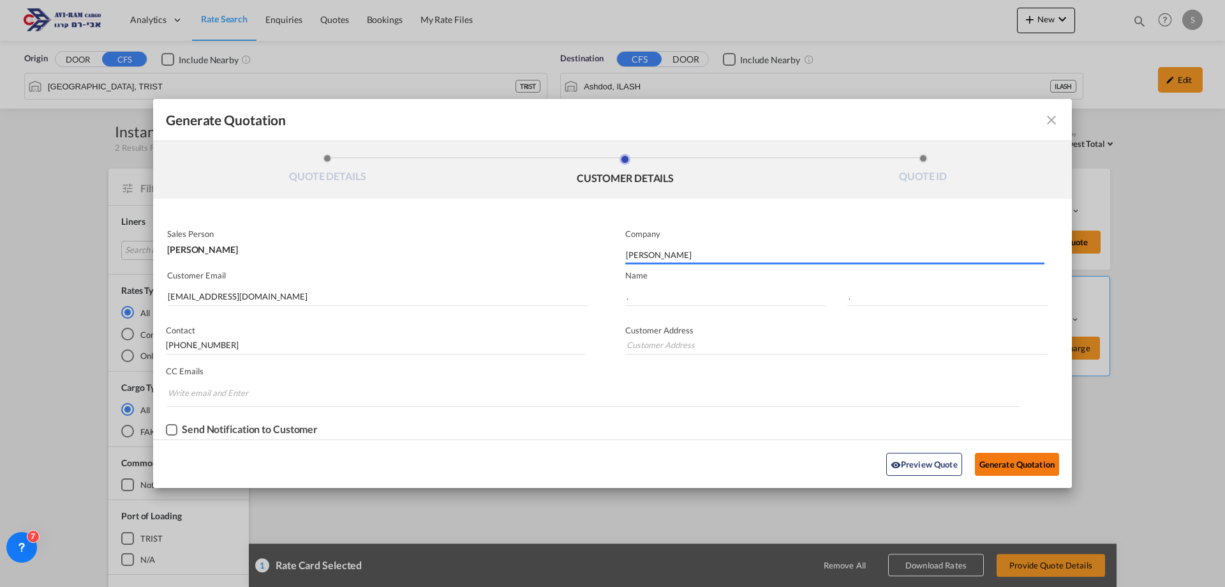
click at [1054, 467] on button "Generate Quotation" at bounding box center [1017, 464] width 84 height 23
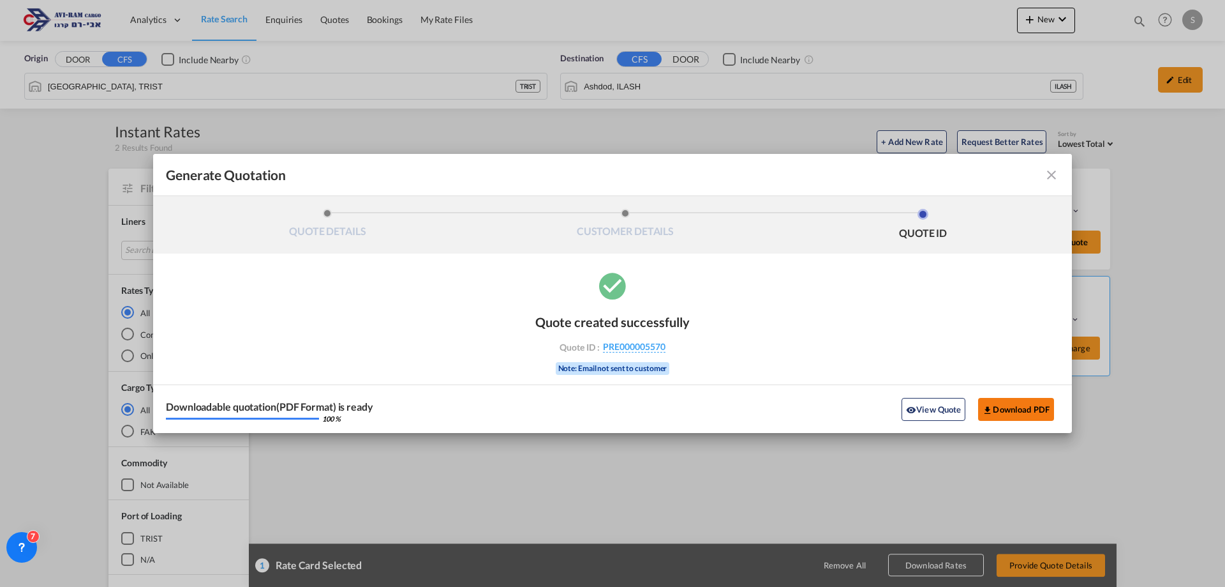
click at [1001, 404] on button "Download PDF" at bounding box center [1016, 409] width 76 height 23
